Goal: Transaction & Acquisition: Obtain resource

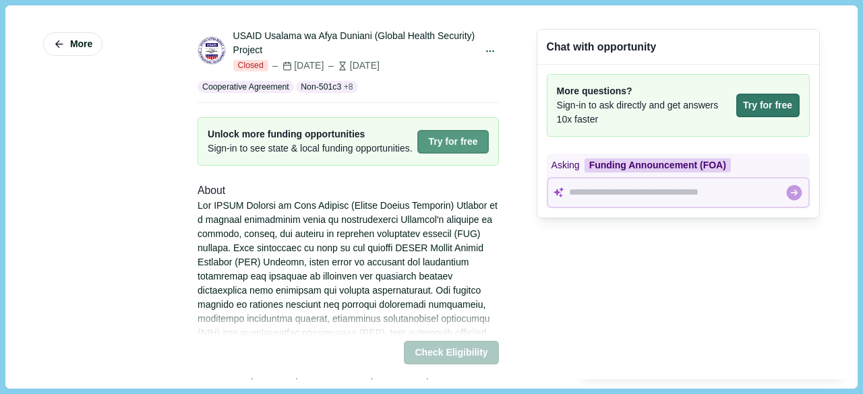
click at [429, 142] on button "Try for free" at bounding box center [452, 142] width 71 height 24
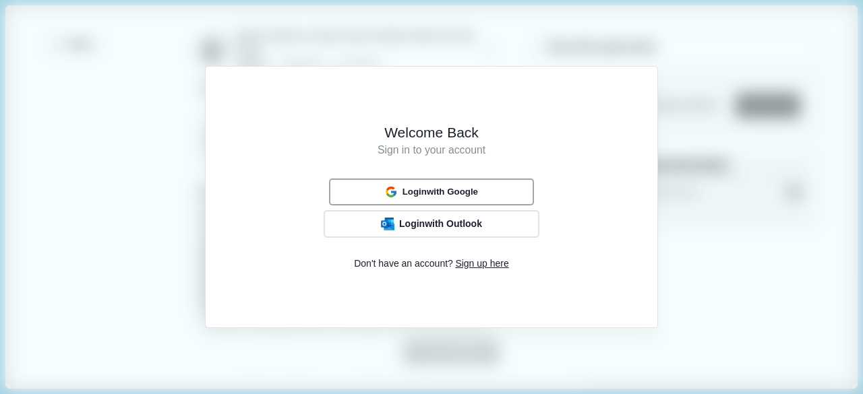
click at [457, 187] on span "Login with Google" at bounding box center [439, 192] width 75 height 11
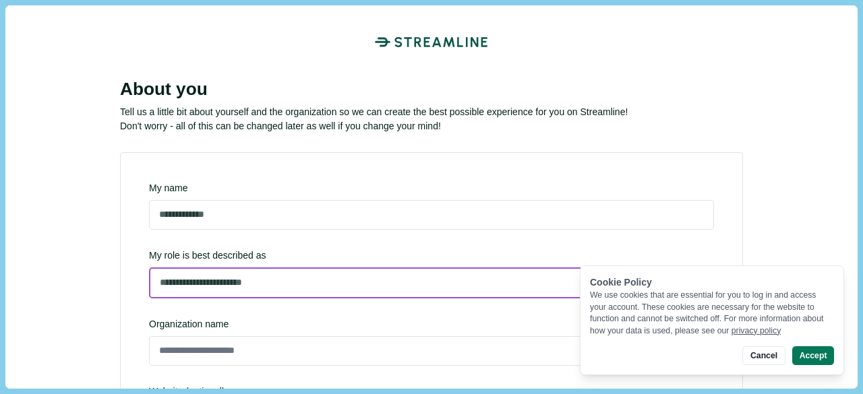
click at [284, 268] on select "**********" at bounding box center [431, 283] width 565 height 31
click at [149, 297] on select "**********" at bounding box center [431, 283] width 565 height 31
select select "**********"
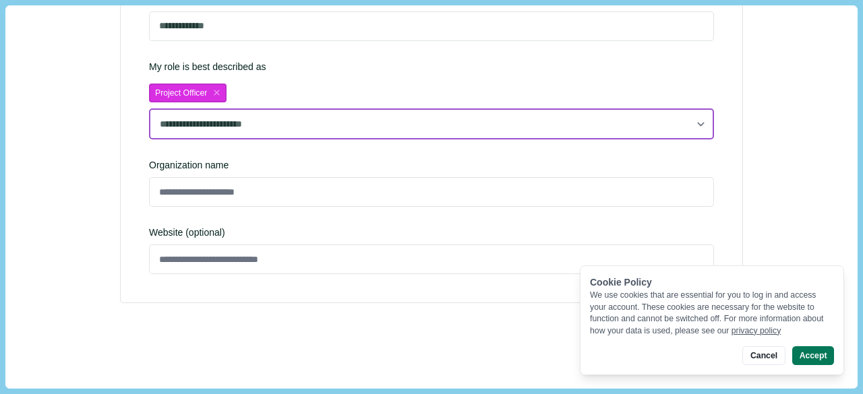
scroll to position [189, 0]
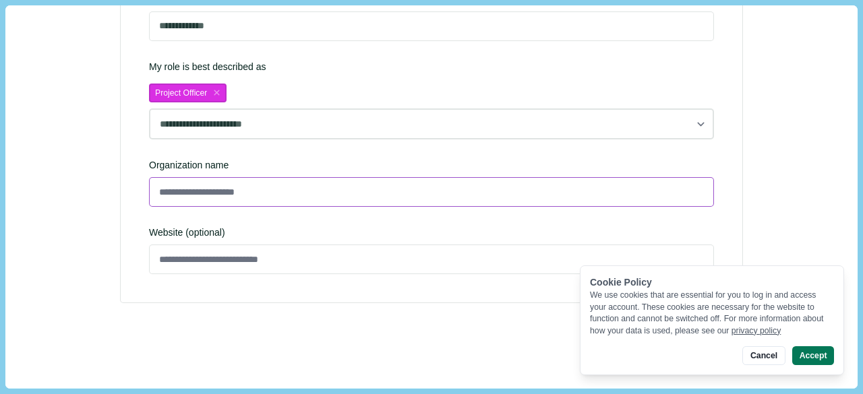
click at [200, 195] on input at bounding box center [431, 192] width 565 height 30
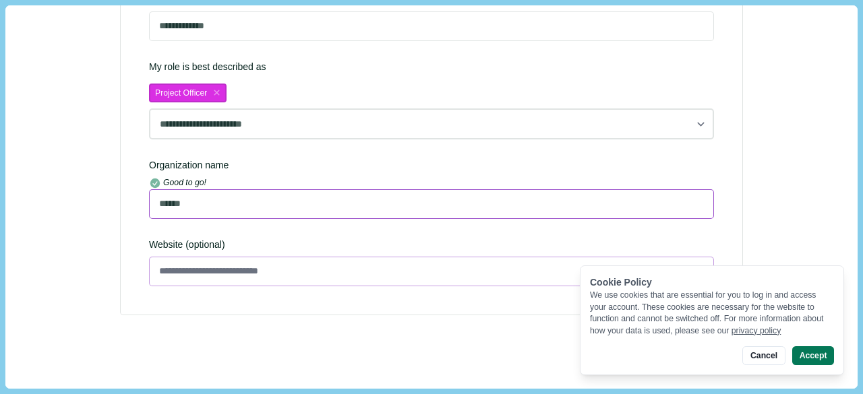
type input "******"
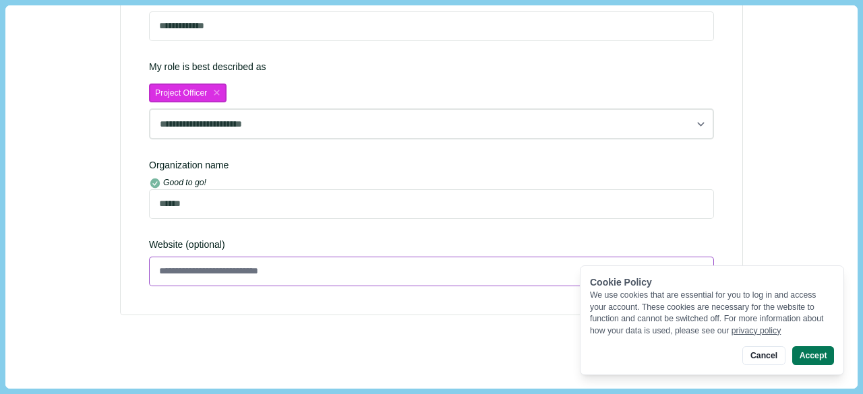
click at [230, 280] on input at bounding box center [431, 272] width 565 height 30
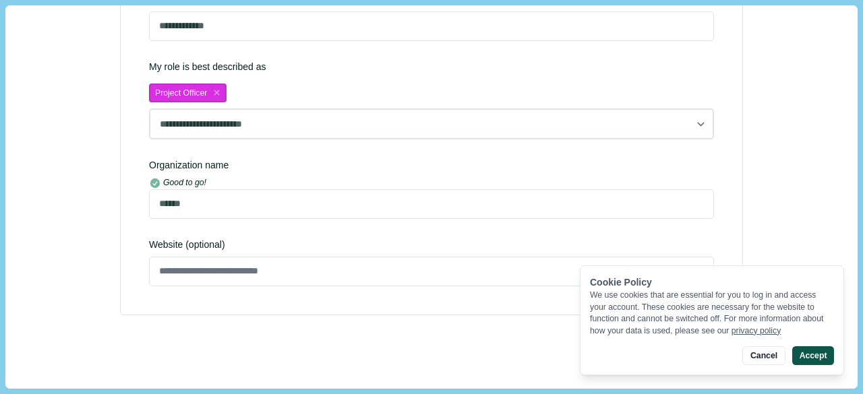
click at [811, 354] on button "Accept" at bounding box center [813, 355] width 42 height 19
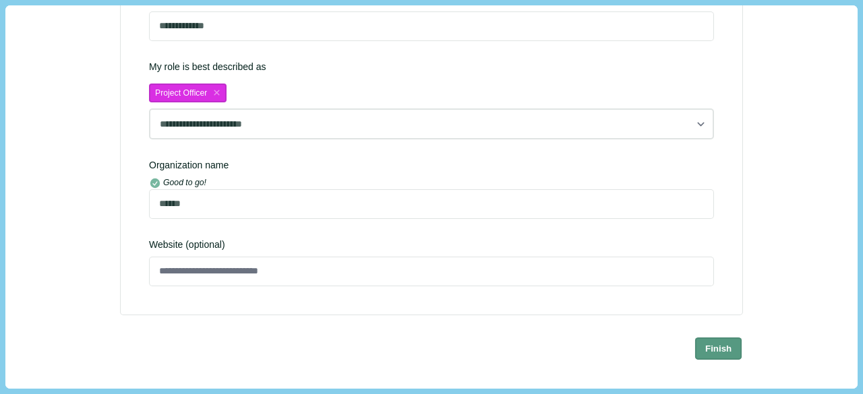
click at [729, 354] on button "Finish" at bounding box center [718, 348] width 47 height 22
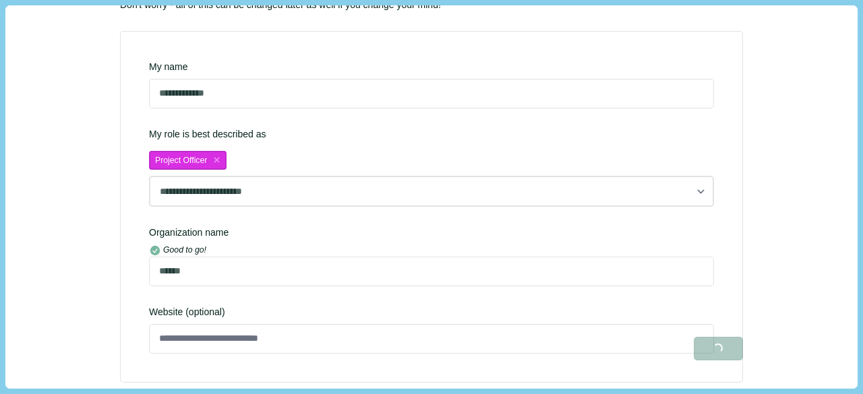
scroll to position [54, 0]
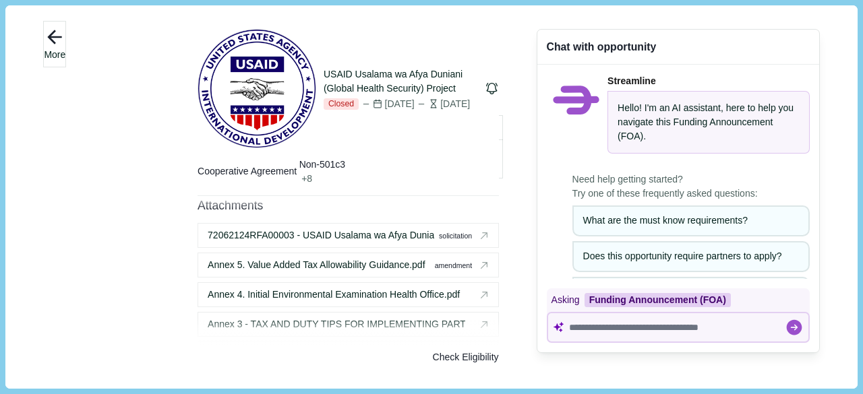
scroll to position [1797, 0]
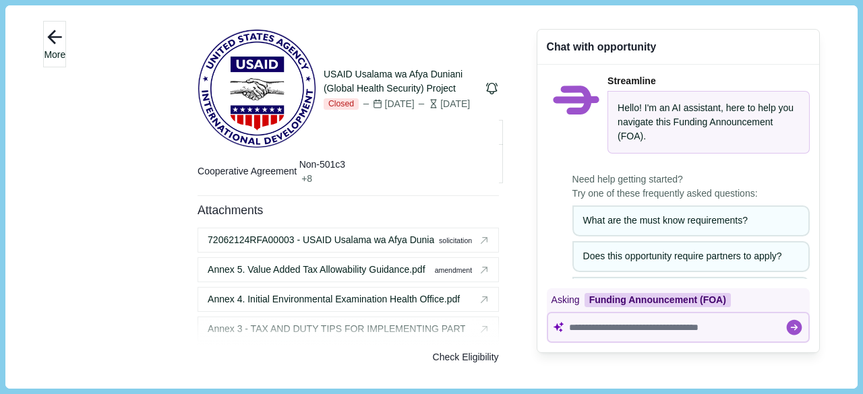
click at [458, 351] on button "Check Eligibility" at bounding box center [466, 358] width 66 height 14
click at [9, 394] on button "Close" at bounding box center [4, 401] width 9 height 14
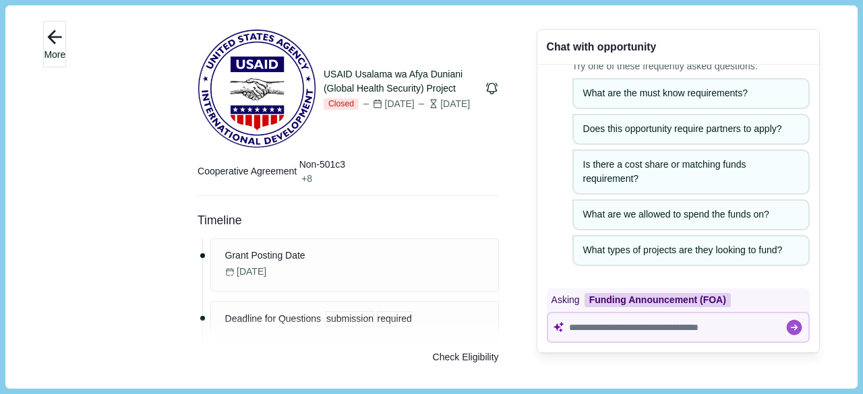
scroll to position [128, 0]
click at [478, 353] on button "Check Eligibility" at bounding box center [466, 358] width 66 height 14
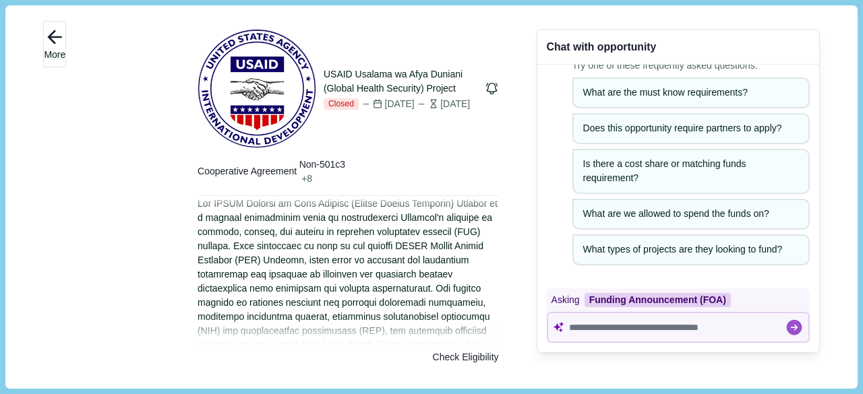
scroll to position [67, 0]
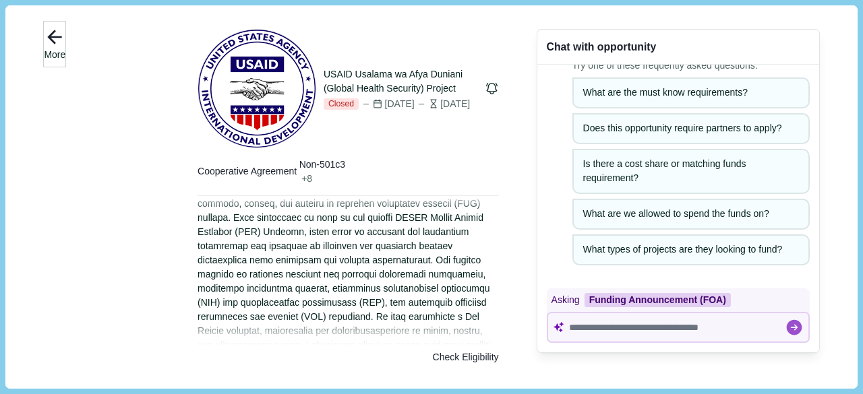
click at [66, 51] on button "More" at bounding box center [54, 44] width 23 height 46
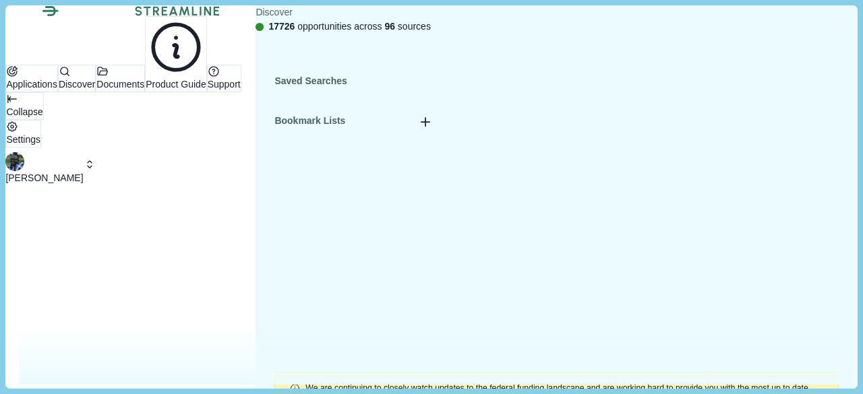
scroll to position [67, 0]
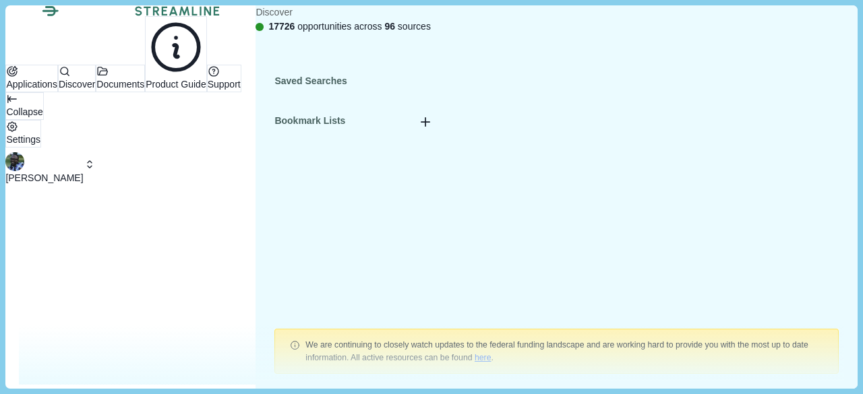
type input "********"
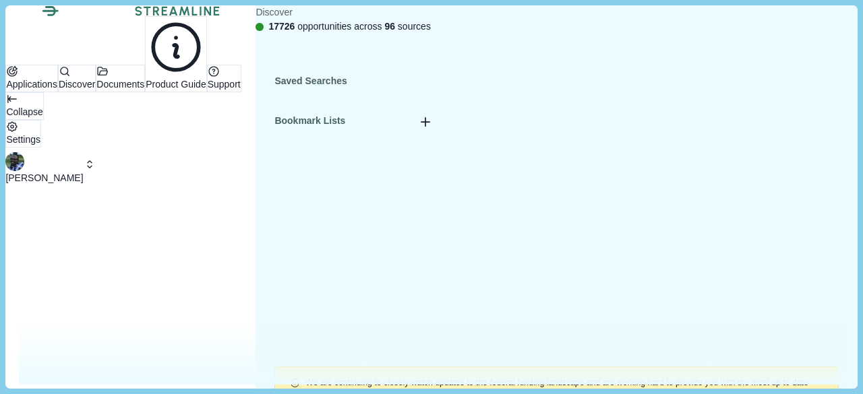
scroll to position [0, 0]
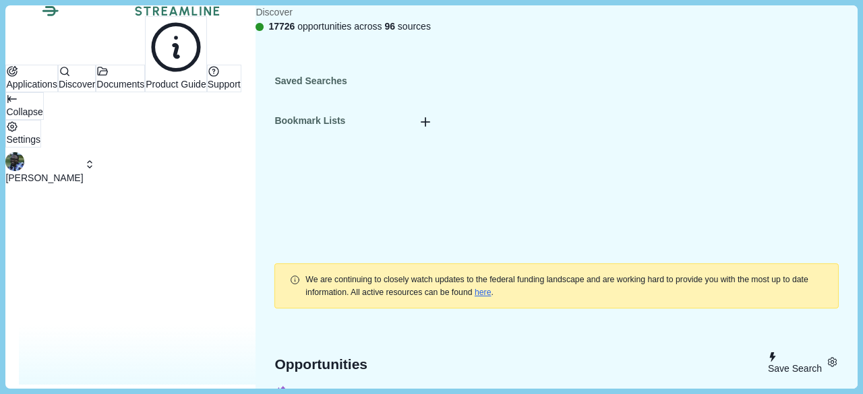
scroll to position [135, 0]
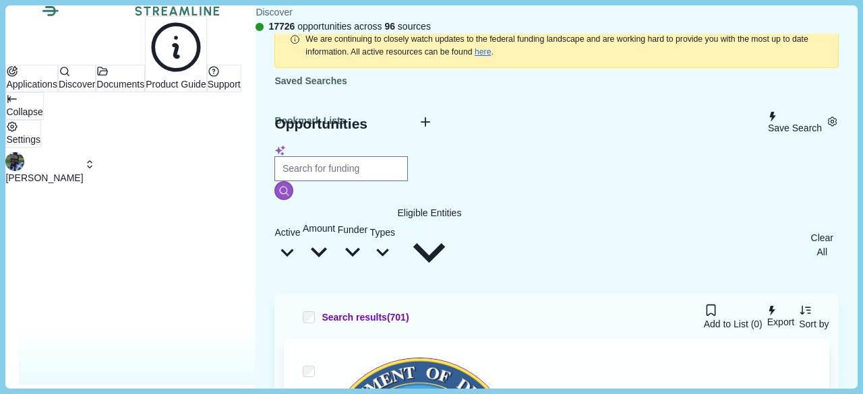
scroll to position [404, 0]
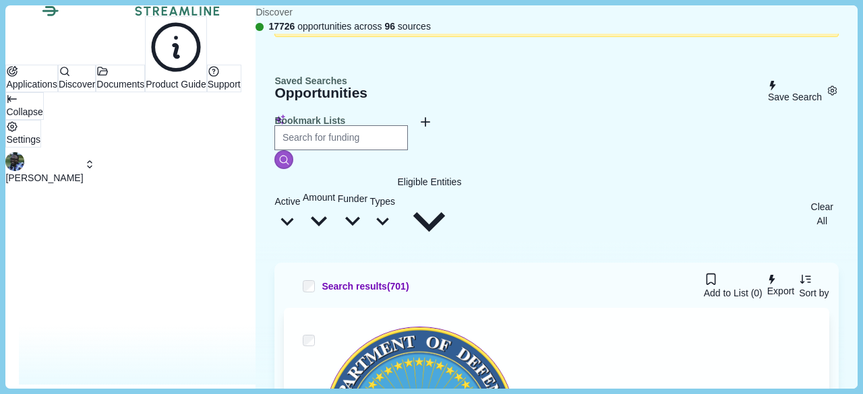
click at [300, 175] on button "Active" at bounding box center [287, 214] width 26 height 78
click at [335, 192] on span "Amount" at bounding box center [319, 197] width 32 height 11
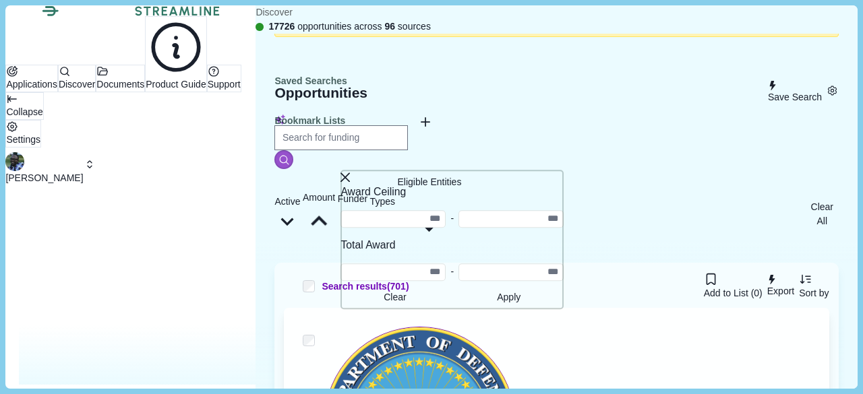
click at [335, 192] on span "Amount" at bounding box center [319, 197] width 32 height 11
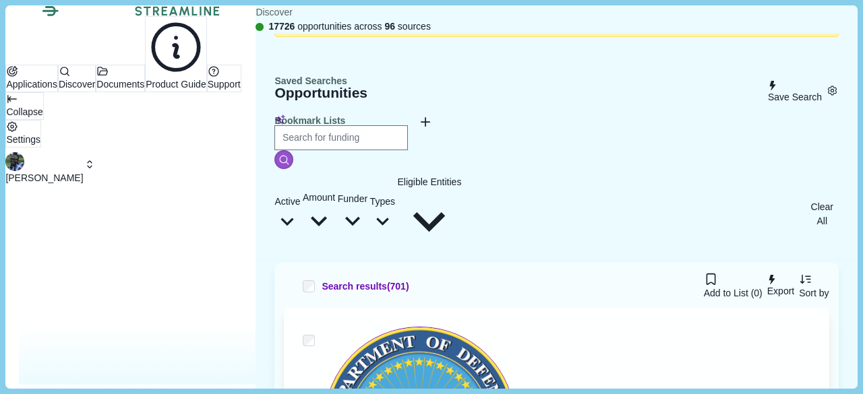
click at [367, 193] on span "Funder" at bounding box center [353, 198] width 30 height 11
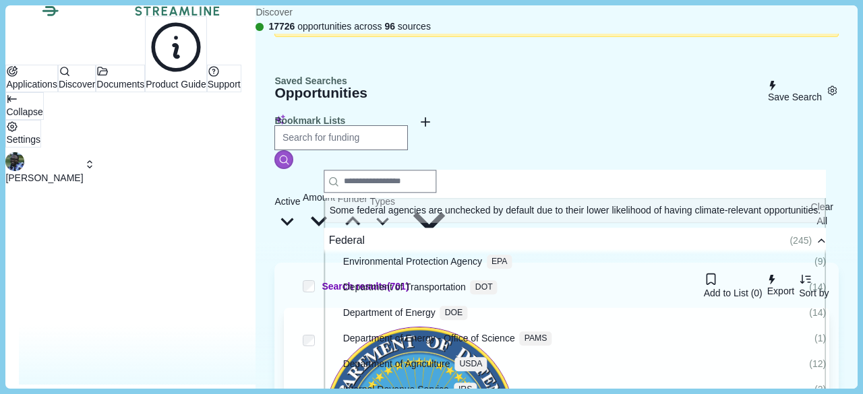
scroll to position [1415, 0]
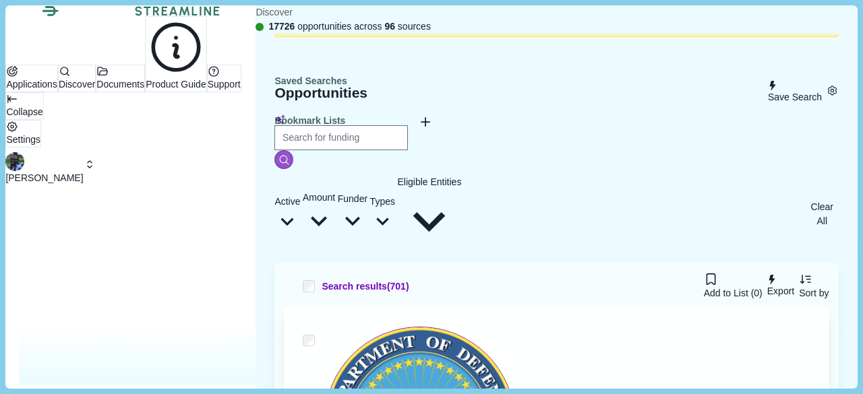
drag, startPoint x: 759, startPoint y: 33, endPoint x: 721, endPoint y: 30, distance: 37.8
click at [431, 30] on span "17726 opportunities across 96 sources" at bounding box center [349, 27] width 162 height 14
drag, startPoint x: 365, startPoint y: 93, endPoint x: 236, endPoint y: 94, distance: 129.4
